Goal: Task Accomplishment & Management: Complete application form

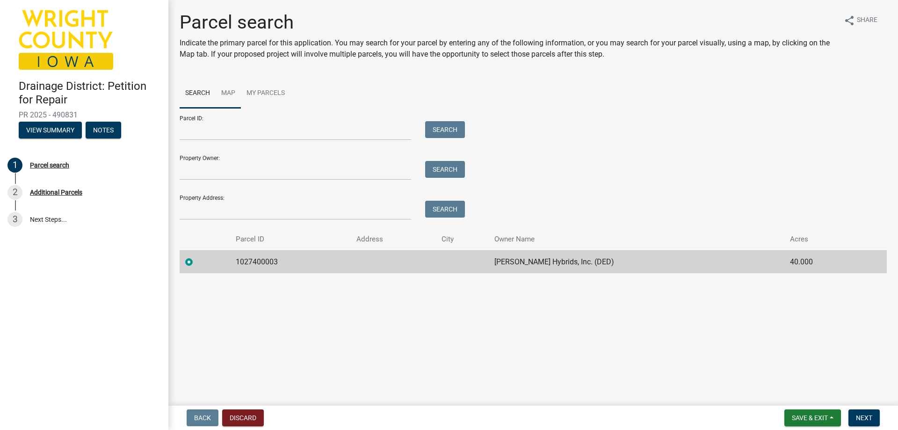
click at [223, 93] on link "Map" at bounding box center [228, 94] width 25 height 30
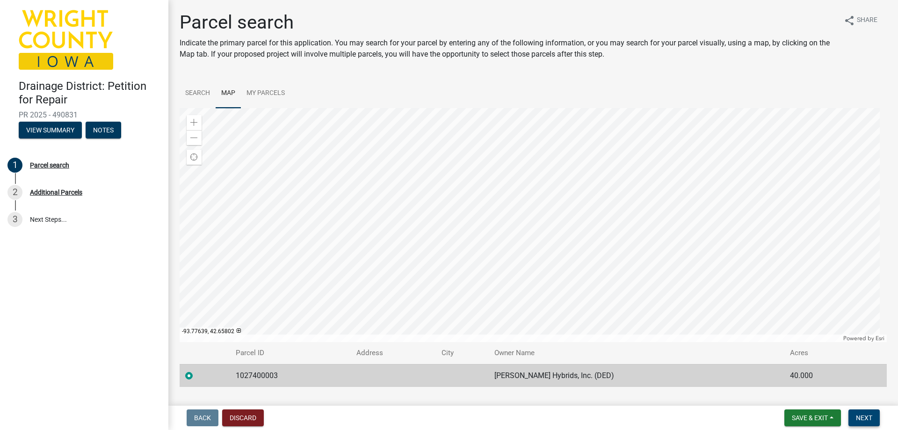
click at [872, 421] on span "Next" at bounding box center [864, 417] width 16 height 7
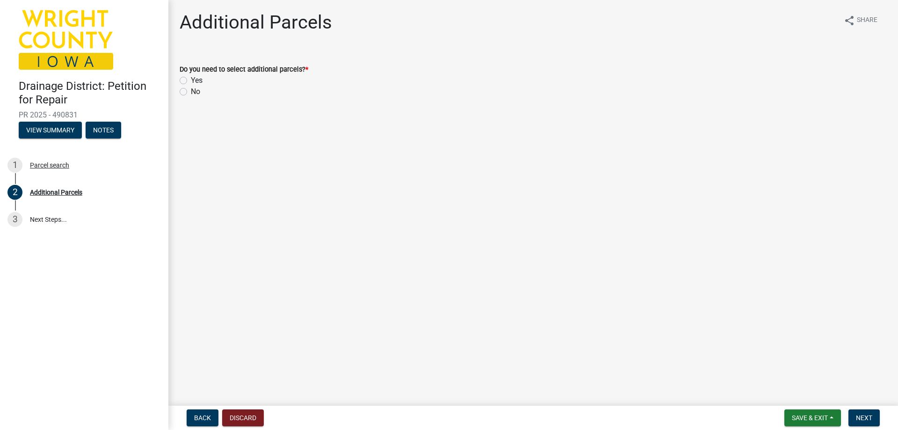
click at [191, 94] on label "No" at bounding box center [195, 91] width 9 height 11
click at [191, 92] on input "No" at bounding box center [194, 89] width 6 height 6
radio input "true"
click at [871, 420] on span "Next" at bounding box center [864, 417] width 16 height 7
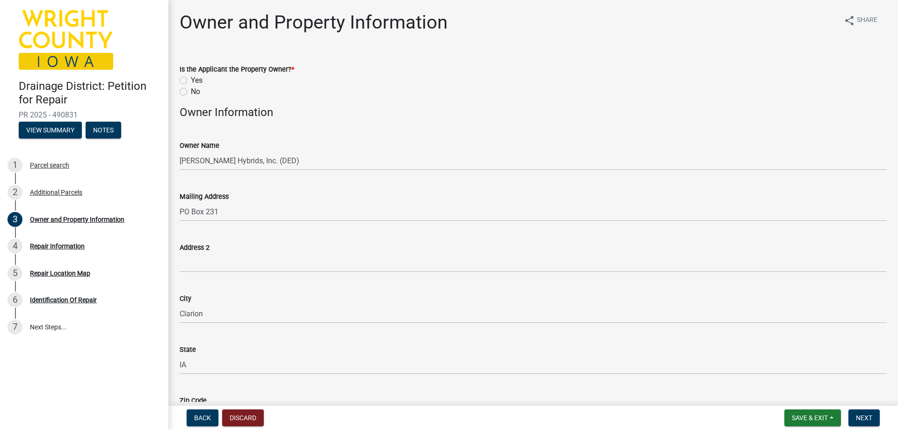
click at [191, 81] on label "Yes" at bounding box center [197, 80] width 12 height 11
click at [191, 81] on input "Yes" at bounding box center [194, 78] width 6 height 6
radio input "true"
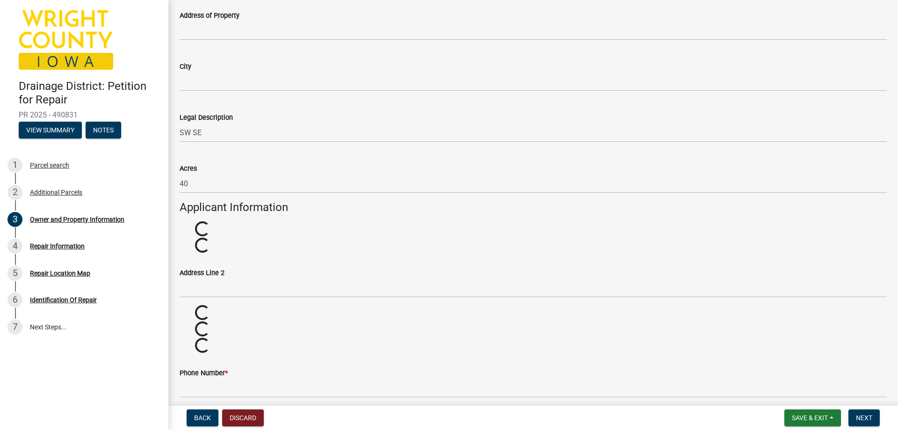
scroll to position [701, 0]
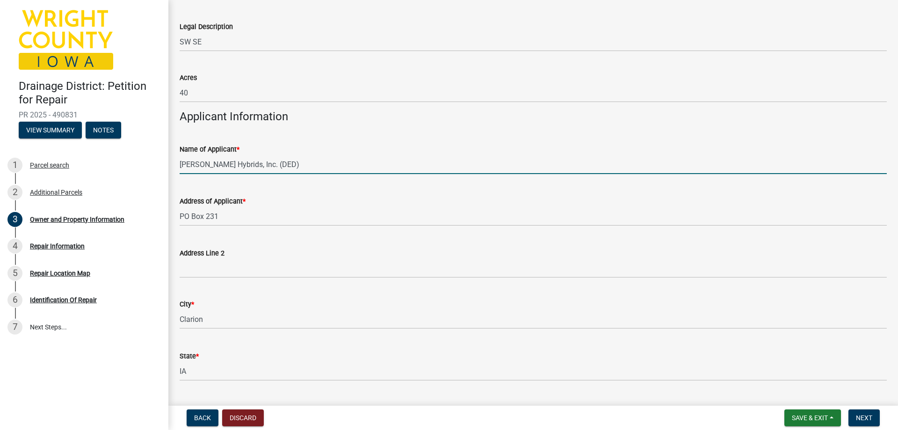
click at [288, 165] on input "[PERSON_NAME] Hybrids, Inc. (DED)" at bounding box center [533, 164] width 707 height 19
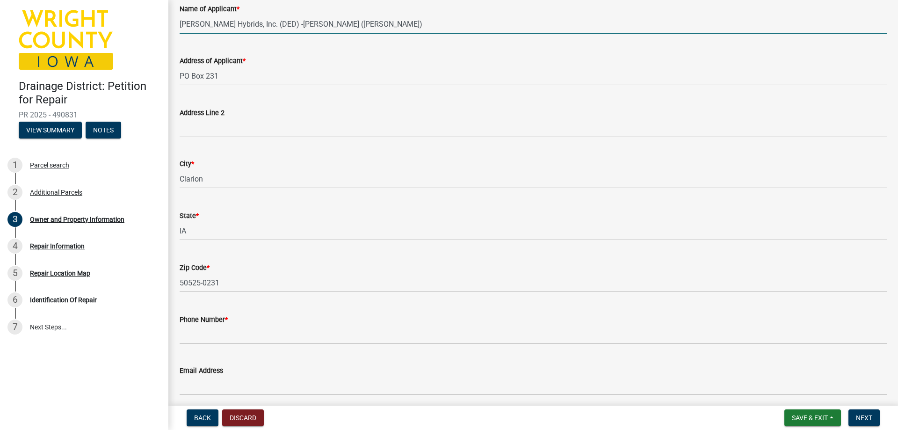
scroll to position [879, 0]
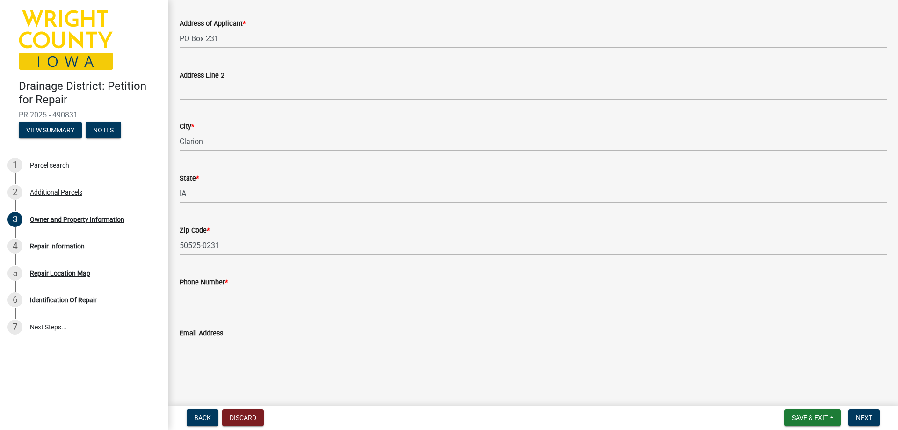
type input "[PERSON_NAME] Hybrids, Inc. (DED) -[PERSON_NAME] ([PERSON_NAME])"
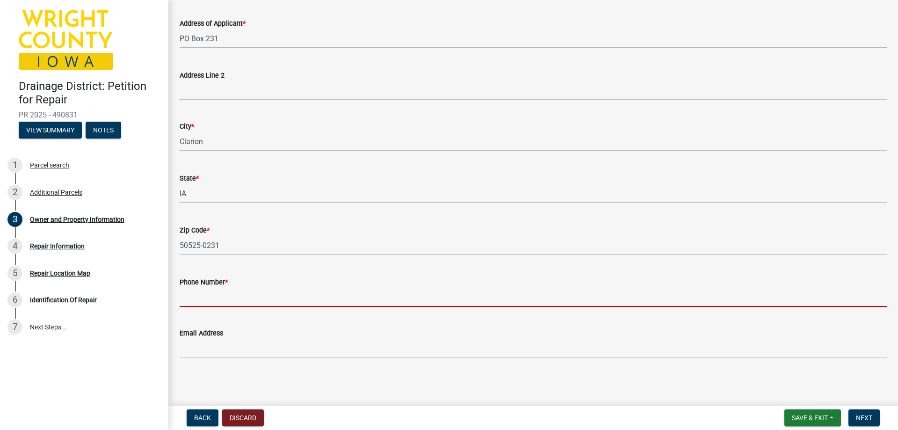
click at [242, 297] on input "Phone Number *" at bounding box center [533, 297] width 707 height 19
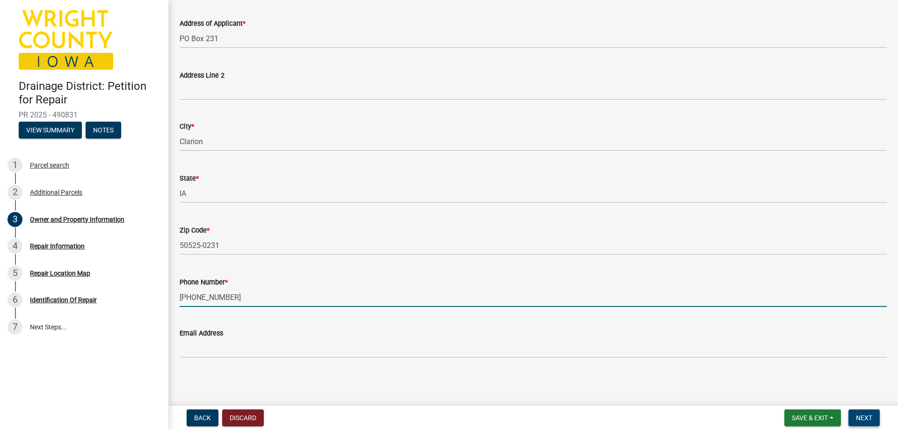
type input "[PHONE_NUMBER]"
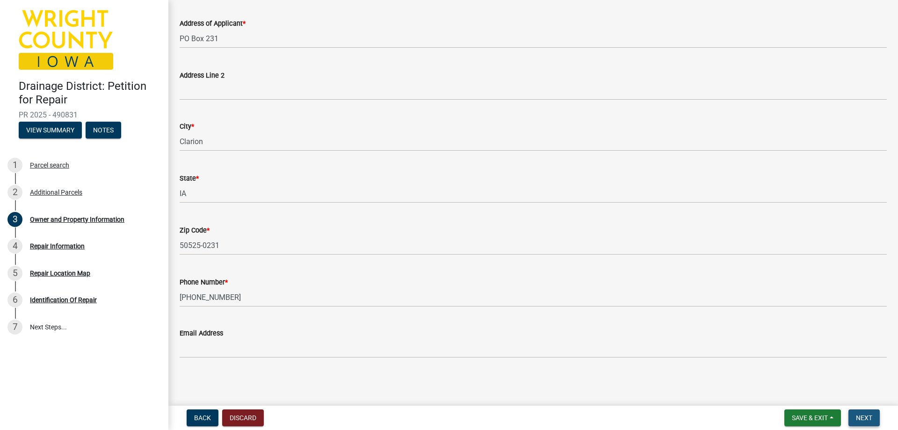
click at [868, 416] on span "Next" at bounding box center [864, 417] width 16 height 7
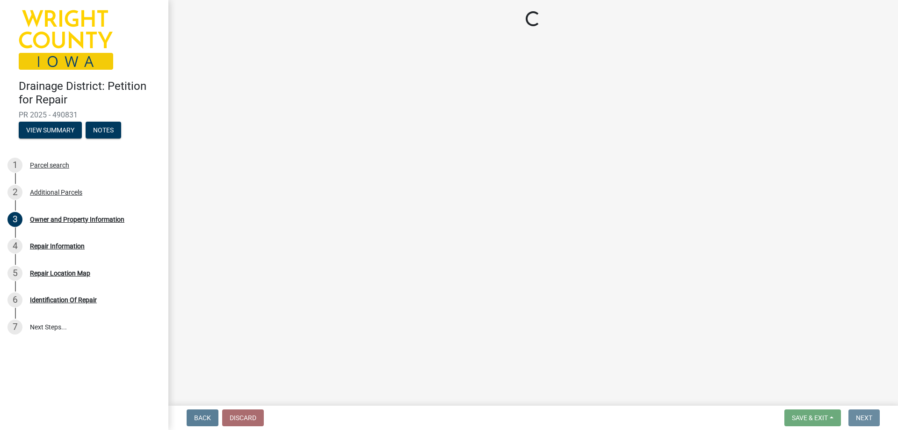
scroll to position [0, 0]
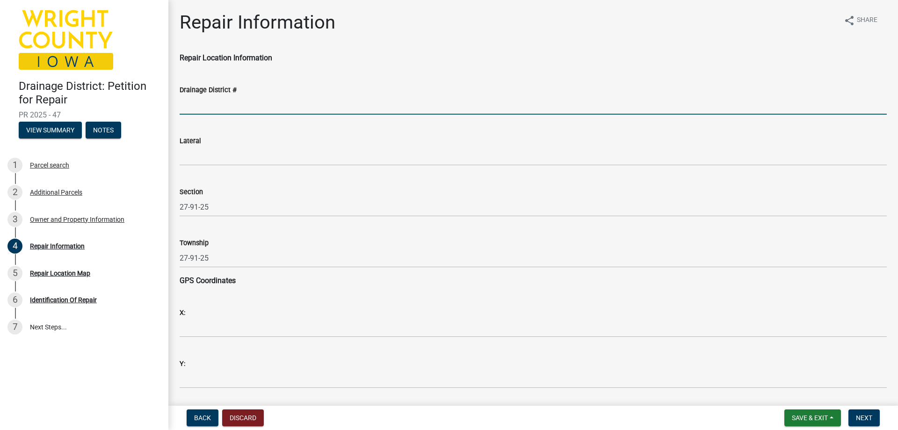
click at [266, 107] on input "Drainage District #" at bounding box center [533, 104] width 707 height 19
type input "131"
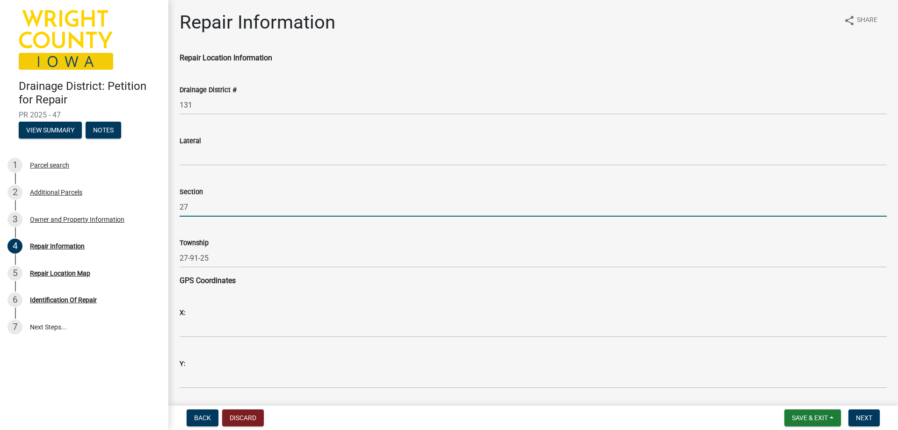
type input "27"
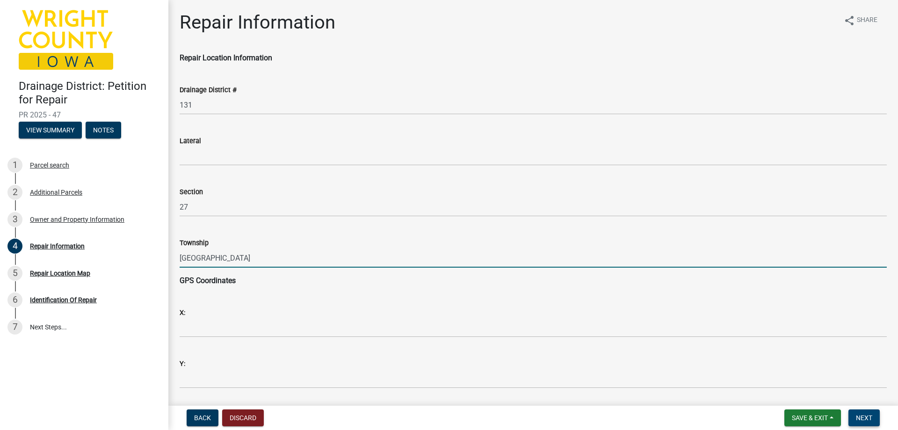
type input "[GEOGRAPHIC_DATA]"
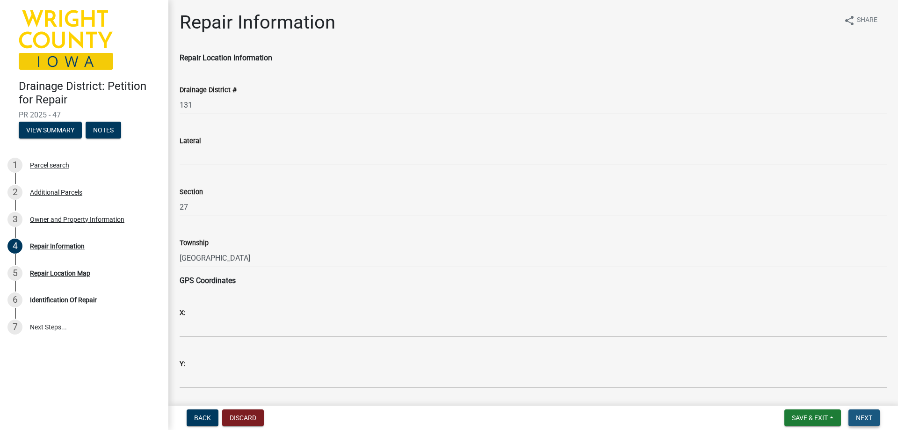
click at [869, 419] on span "Next" at bounding box center [864, 417] width 16 height 7
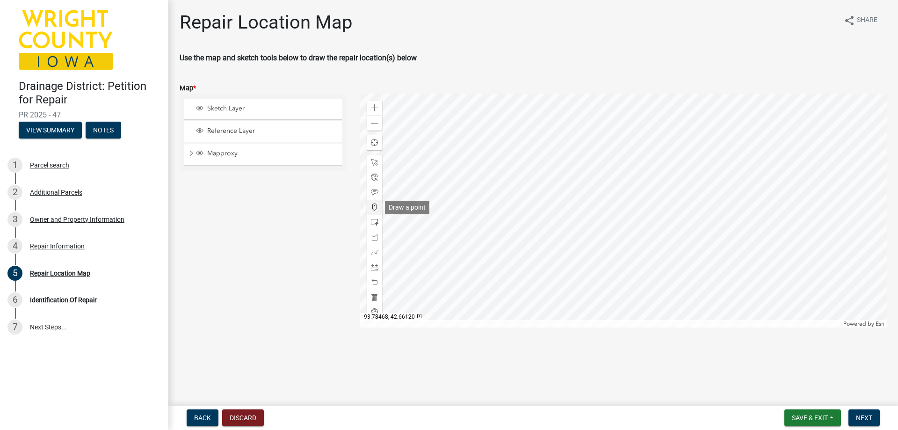
click at [374, 209] on span at bounding box center [374, 206] width 7 height 7
click at [371, 130] on div at bounding box center [623, 211] width 527 height 234
click at [373, 126] on span at bounding box center [374, 123] width 7 height 7
click at [374, 286] on div at bounding box center [374, 281] width 15 height 15
click at [641, 227] on div at bounding box center [623, 211] width 527 height 234
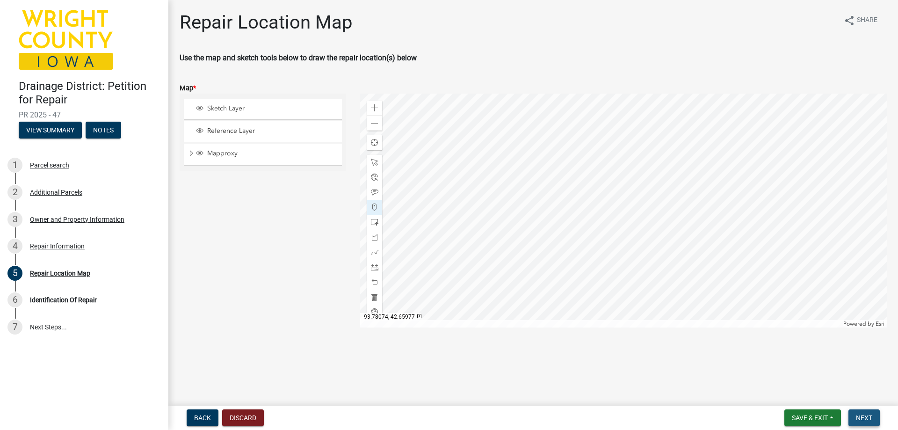
click at [866, 415] on span "Next" at bounding box center [864, 417] width 16 height 7
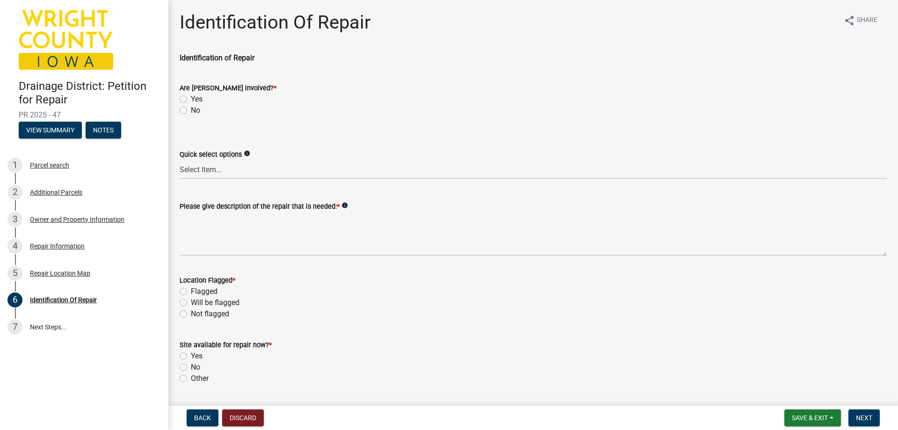
click at [191, 112] on label "No" at bounding box center [195, 110] width 9 height 11
click at [191, 111] on input "No" at bounding box center [194, 108] width 6 height 6
radio input "true"
click at [202, 169] on select "Select Item... Blowout Sloughing Washout Bulkhead Beaver dam Exposed tile Culve…" at bounding box center [533, 169] width 707 height 19
click at [180, 160] on select "Select Item... Blowout Sloughing Washout Bulkhead Beaver dam Exposed tile Culve…" at bounding box center [533, 169] width 707 height 19
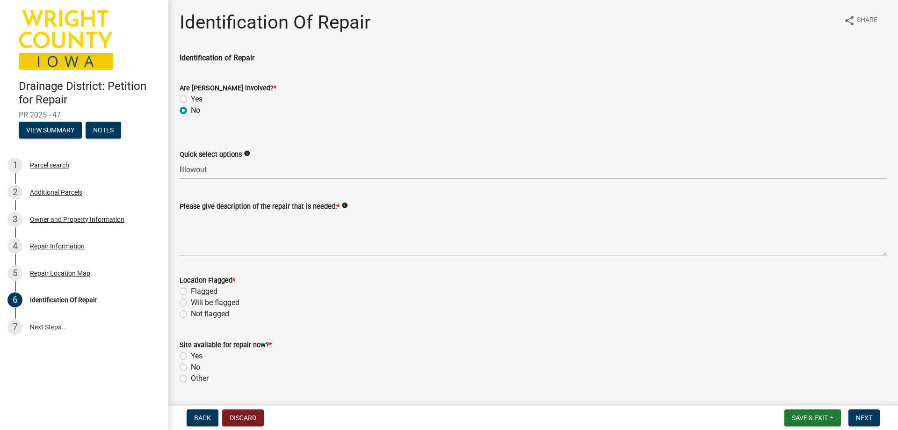
select select "00d2842e-65bd-4388-96cc-195500cff2cc"
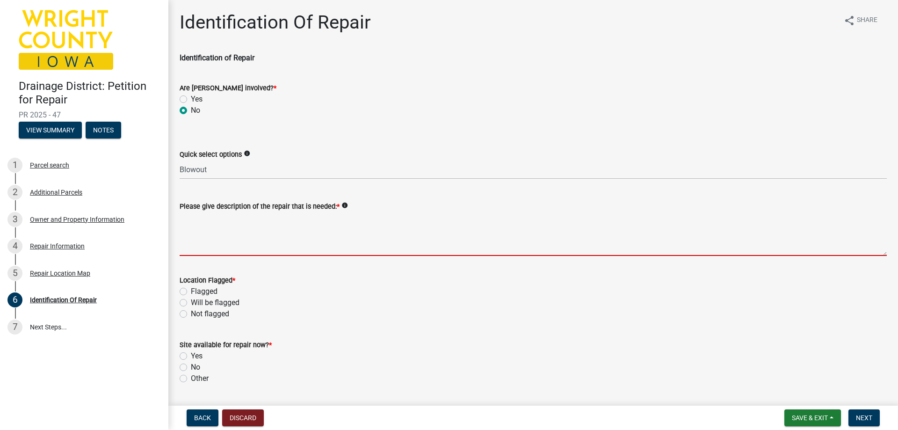
click at [206, 248] on textarea "Please give description of the repair that is needed: *" at bounding box center [533, 234] width 707 height 44
click at [181, 293] on div "Location Flagged * Flagged Will be flagged Not flagged" at bounding box center [533, 296] width 707 height 45
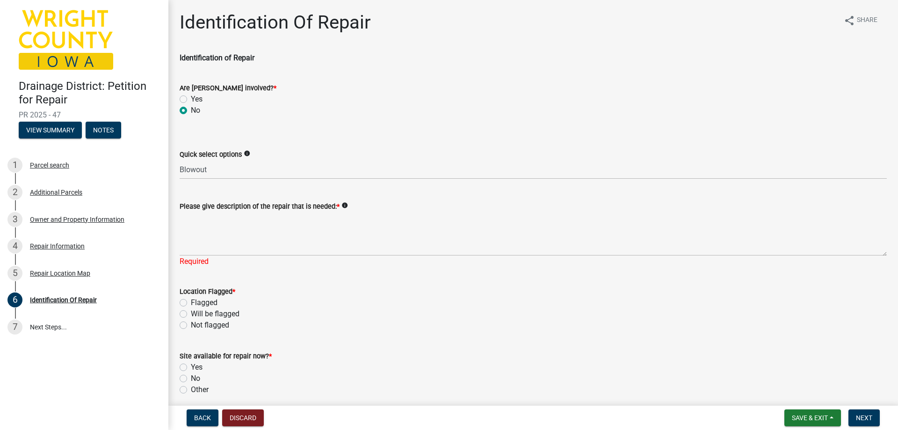
click at [191, 304] on label "Flagged" at bounding box center [204, 302] width 27 height 11
click at [191, 303] on input "Flagged" at bounding box center [194, 300] width 6 height 6
radio input "true"
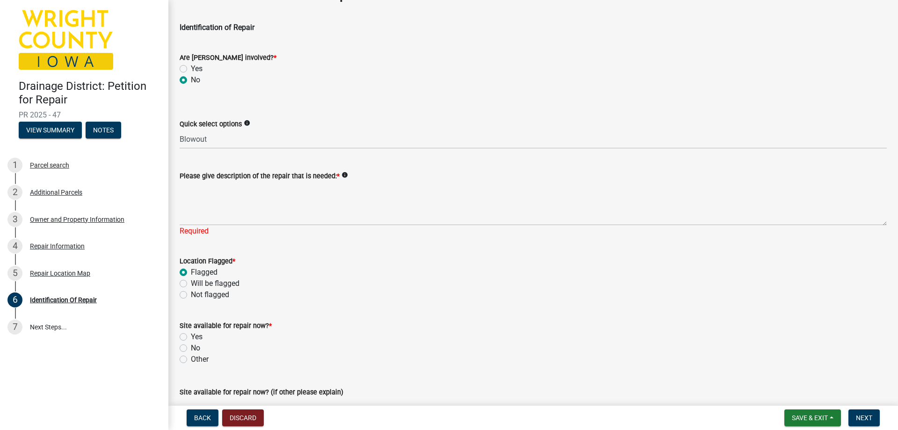
scroll to position [47, 0]
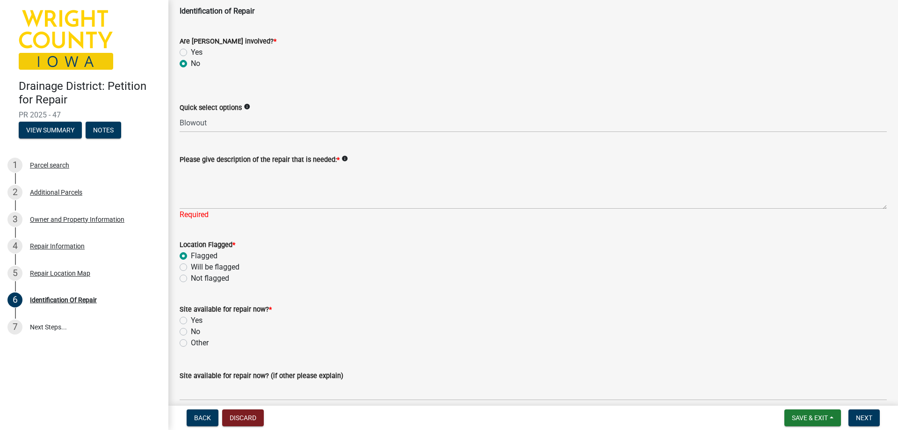
click at [191, 319] on label "Yes" at bounding box center [197, 320] width 12 height 11
click at [191, 319] on input "Yes" at bounding box center [194, 318] width 6 height 6
radio input "true"
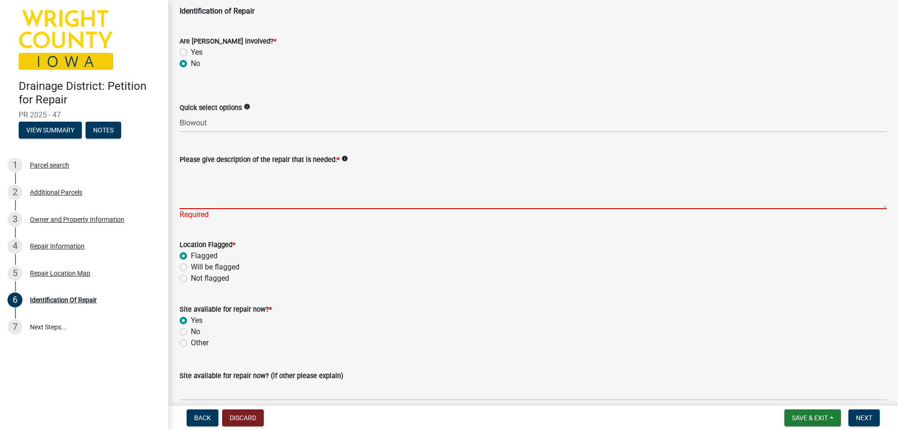
click at [217, 202] on textarea "Please give description of the repair that is needed: *" at bounding box center [533, 187] width 707 height 44
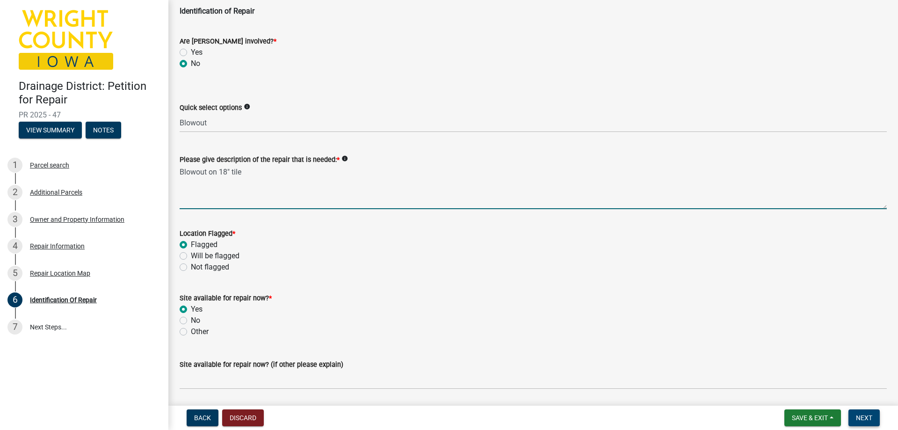
type textarea "Blowout on 18" tile"
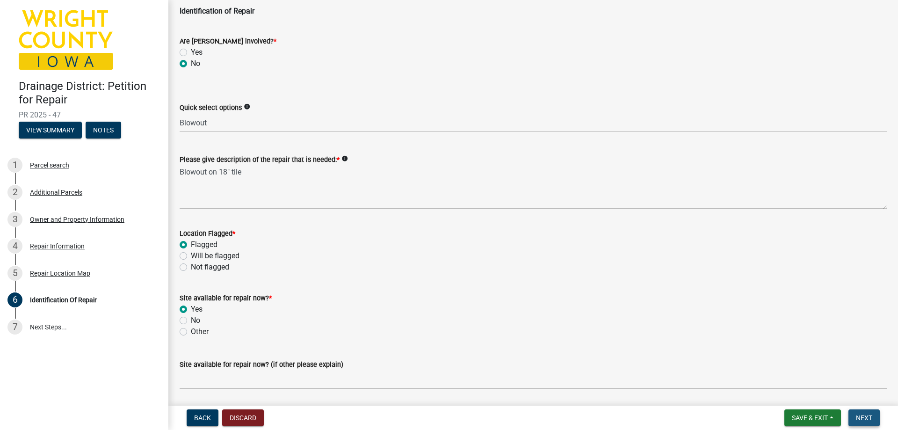
click at [862, 414] on span "Next" at bounding box center [864, 417] width 16 height 7
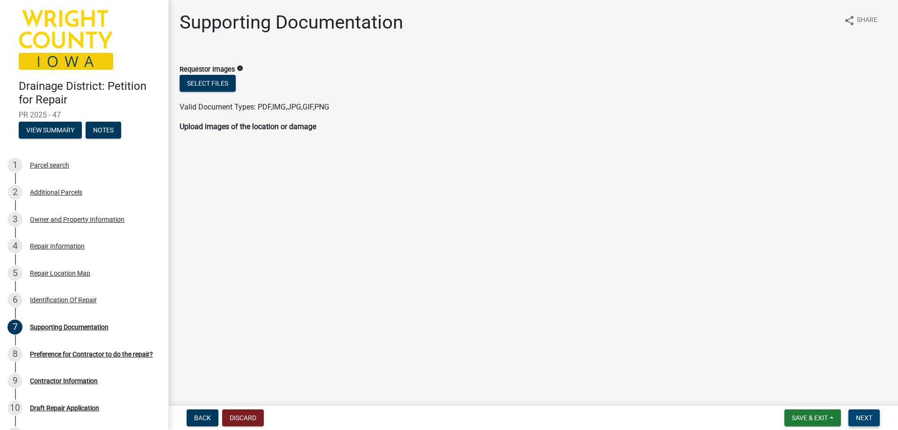
click at [868, 418] on span "Next" at bounding box center [864, 417] width 16 height 7
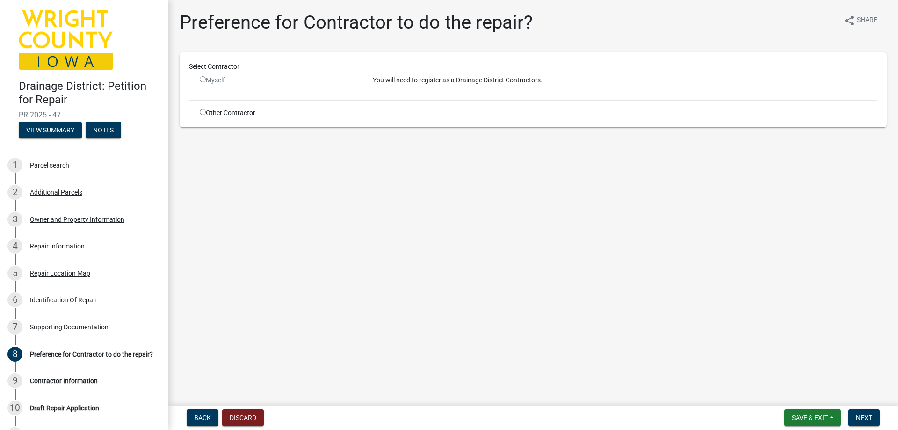
click at [206, 115] on div "Other Contractor" at bounding box center [279, 113] width 173 height 10
click at [203, 112] on input "radio" at bounding box center [203, 112] width 6 height 6
radio input "true"
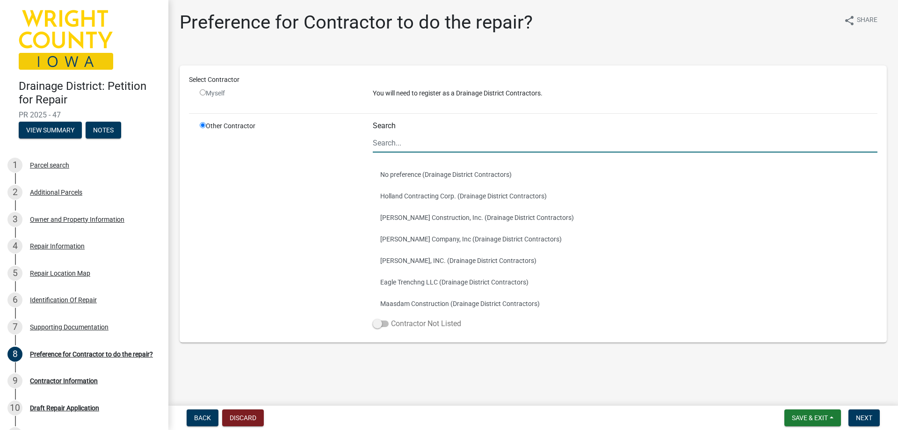
click at [416, 325] on label "Contractor Not Listed" at bounding box center [417, 323] width 88 height 11
click at [391, 318] on input "Contractor Not Listed" at bounding box center [391, 318] width 0 height 0
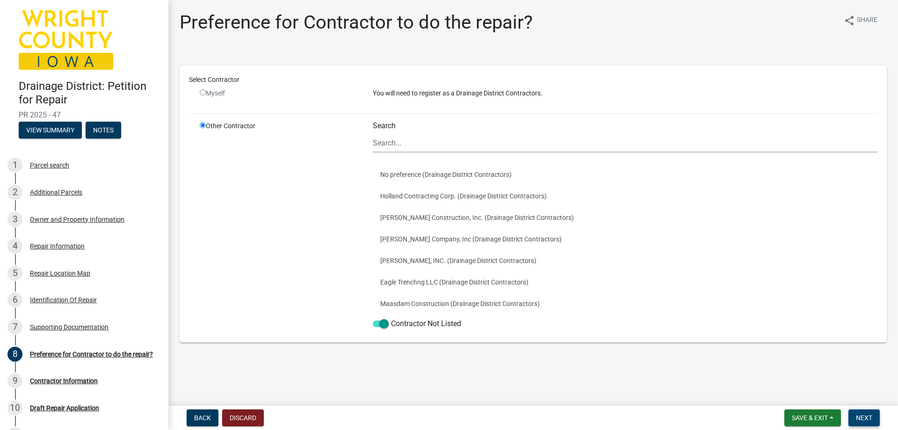
click at [861, 416] on span "Next" at bounding box center [864, 417] width 16 height 7
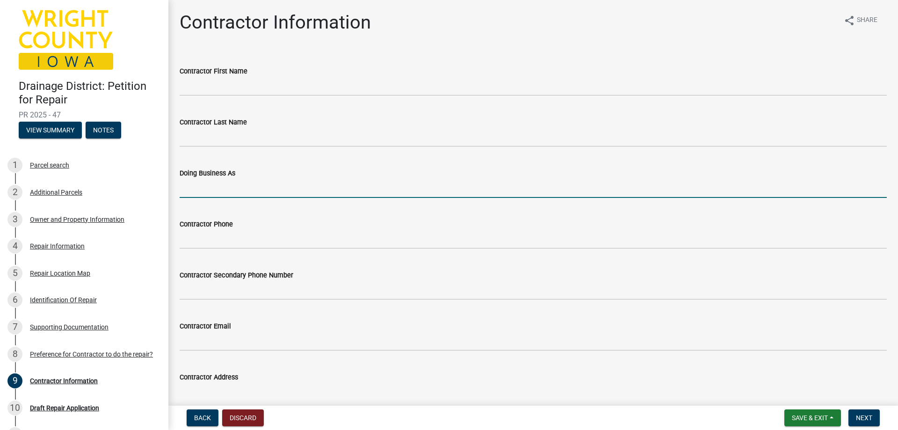
click at [195, 187] on input "Doing Business As" at bounding box center [533, 188] width 707 height 19
type input "[PERSON_NAME]"
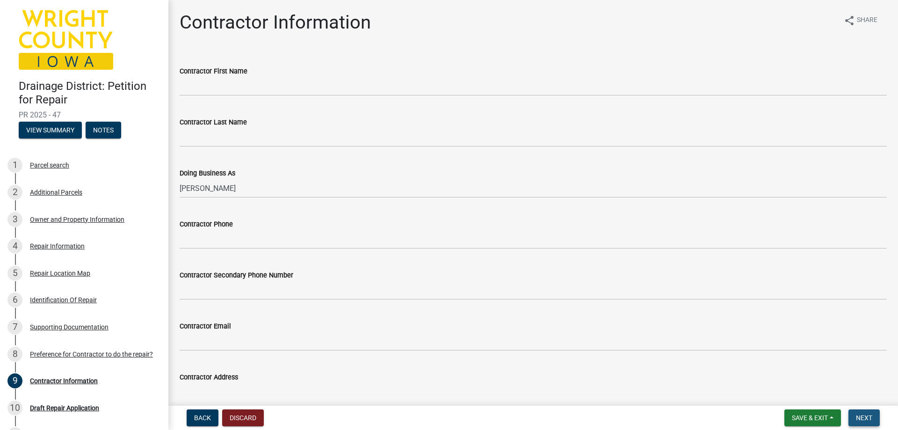
click at [870, 421] on span "Next" at bounding box center [864, 417] width 16 height 7
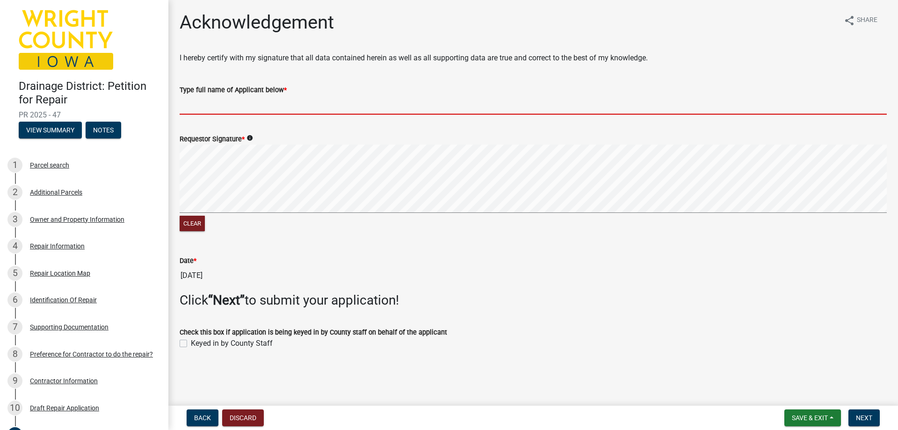
click at [181, 106] on input "Type full name of Applicant below *" at bounding box center [533, 104] width 707 height 19
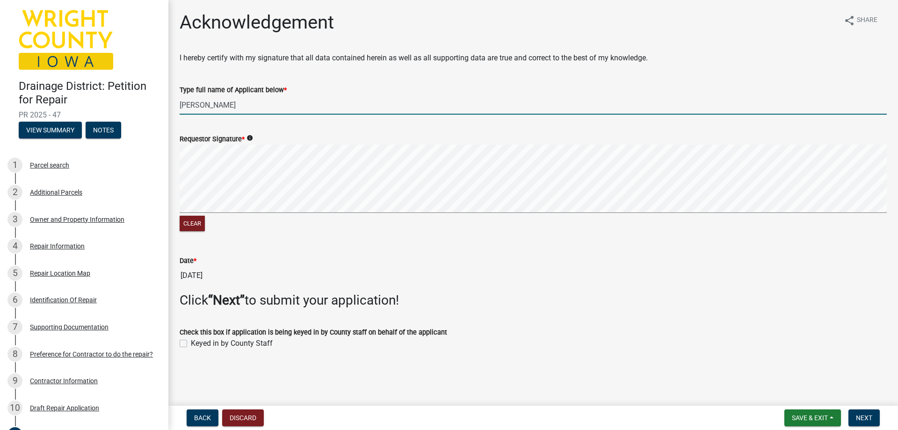
type input "[PERSON_NAME]"
click at [191, 346] on label "Keyed in by County Staff" at bounding box center [232, 343] width 82 height 11
click at [191, 344] on input "Keyed in by County Staff" at bounding box center [194, 341] width 6 height 6
checkbox input "true"
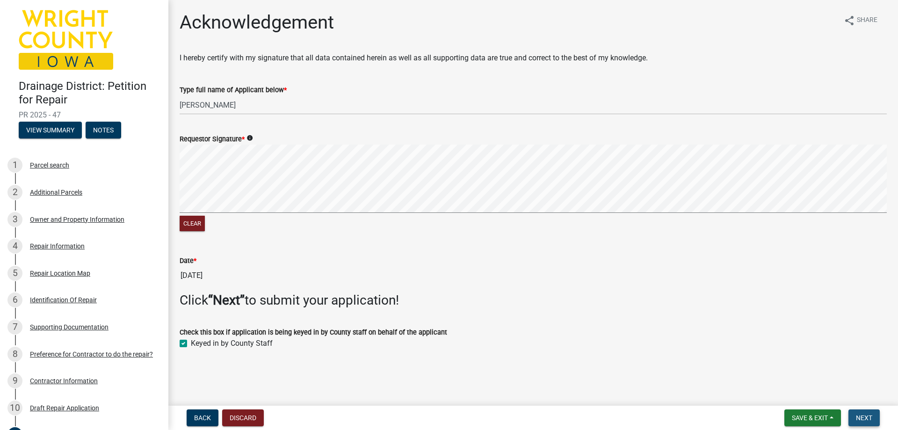
click at [865, 417] on span "Next" at bounding box center [864, 417] width 16 height 7
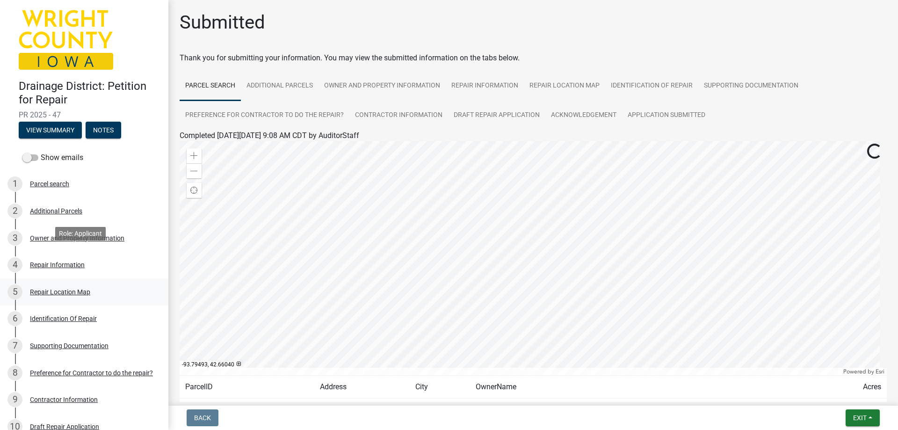
scroll to position [122, 0]
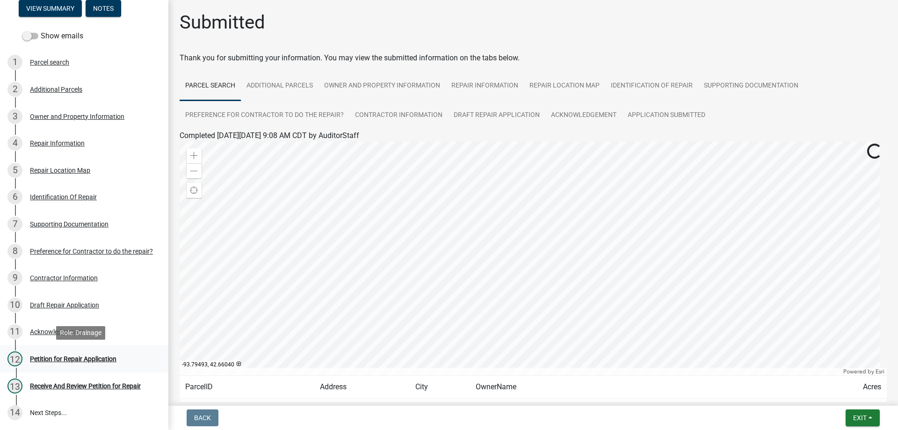
click at [67, 358] on div "Petition for Repair Application" at bounding box center [73, 358] width 87 height 7
click at [74, 304] on div "Draft Repair Application" at bounding box center [64, 305] width 69 height 7
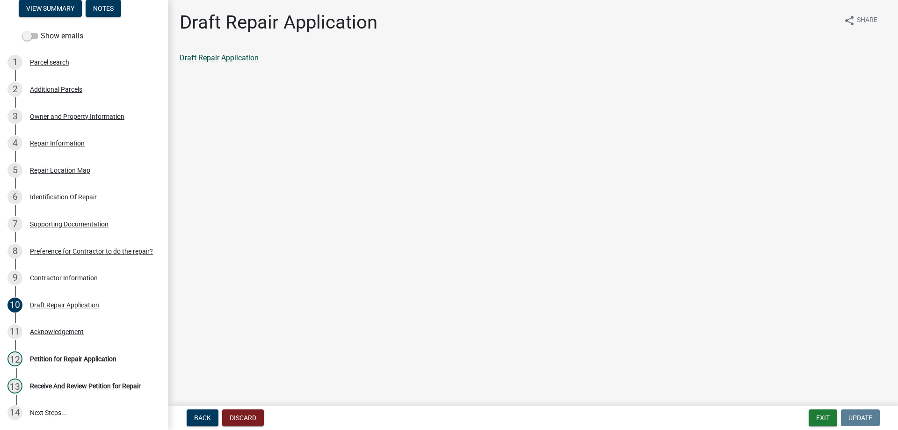
click at [211, 58] on link "Draft Repair Application" at bounding box center [219, 57] width 79 height 9
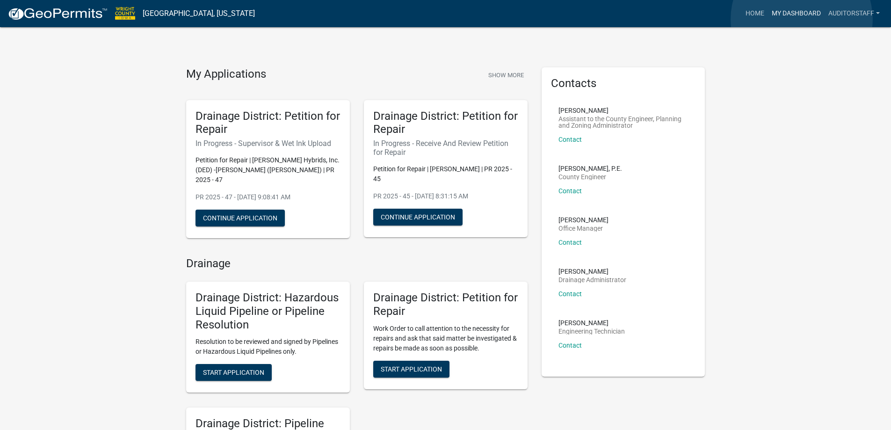
click at [801, 19] on link "My Dashboard" at bounding box center [796, 14] width 57 height 18
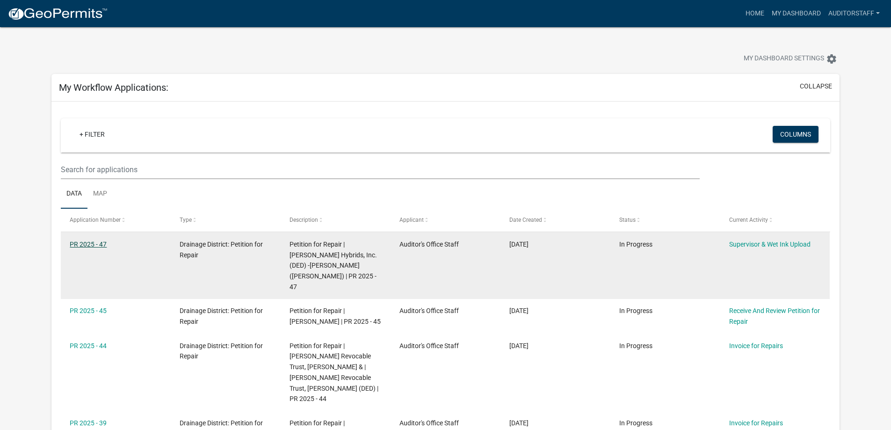
click at [83, 244] on link "PR 2025 - 47" at bounding box center [88, 243] width 37 height 7
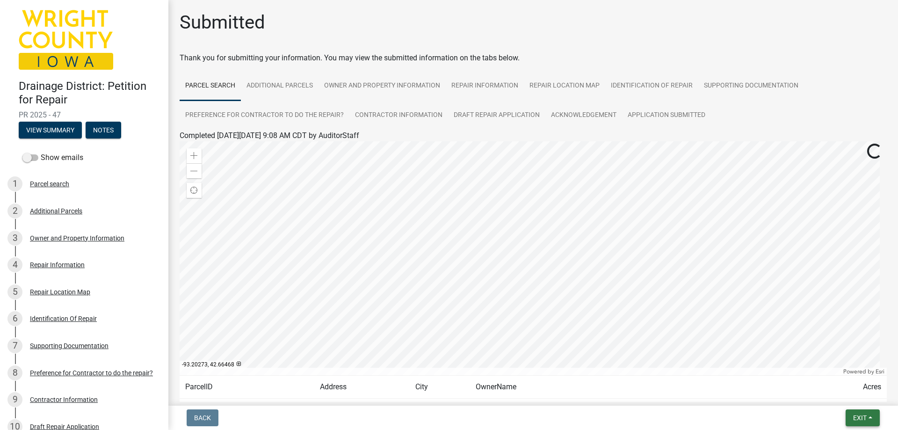
click at [857, 417] on span "Exit" at bounding box center [860, 417] width 14 height 7
click at [839, 393] on button "Save & Exit" at bounding box center [842, 393] width 75 height 22
